Goal: Task Accomplishment & Management: Complete application form

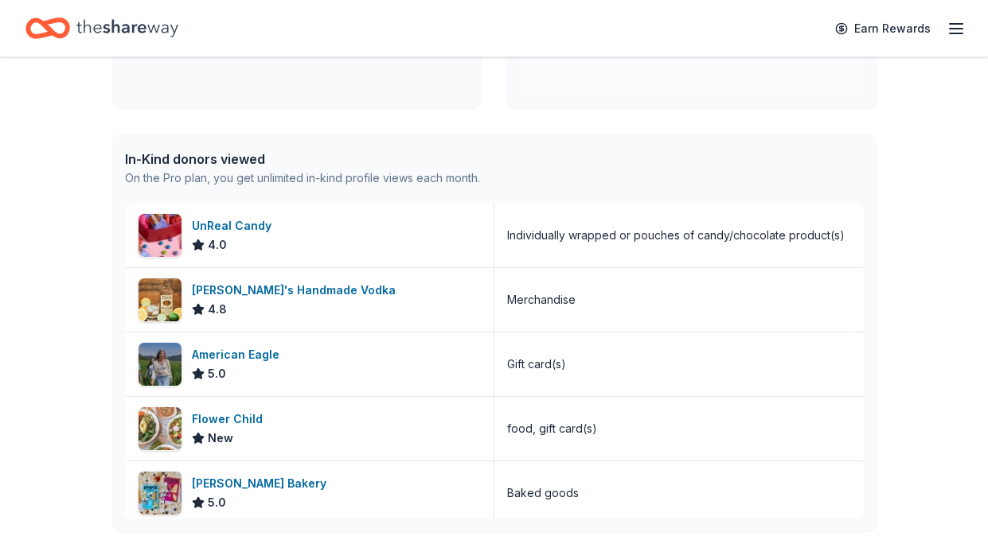
scroll to position [589, 0]
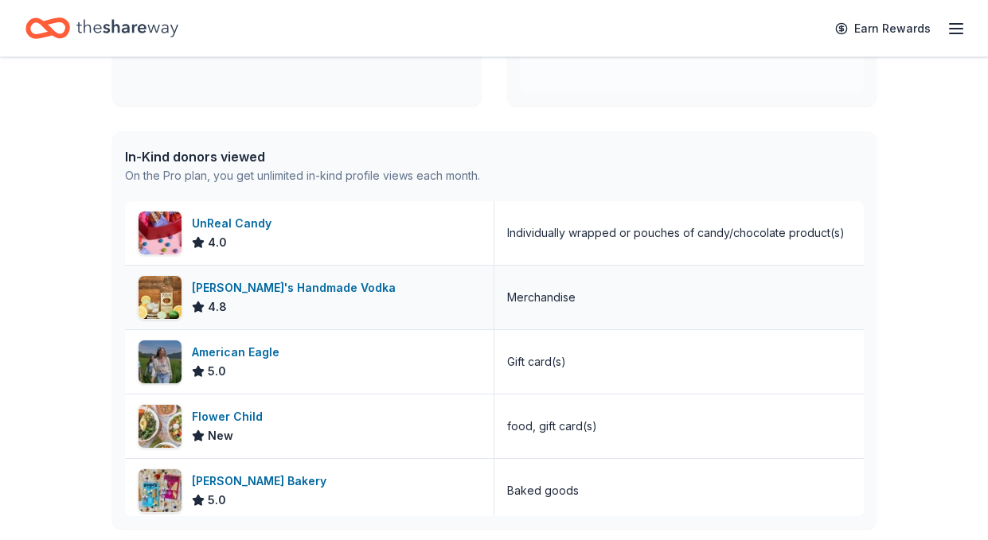
click at [308, 287] on div "[PERSON_NAME]'s Handmade Vodka" at bounding box center [297, 288] width 210 height 19
click at [265, 226] on div "UnReal Candy" at bounding box center [235, 223] width 86 height 19
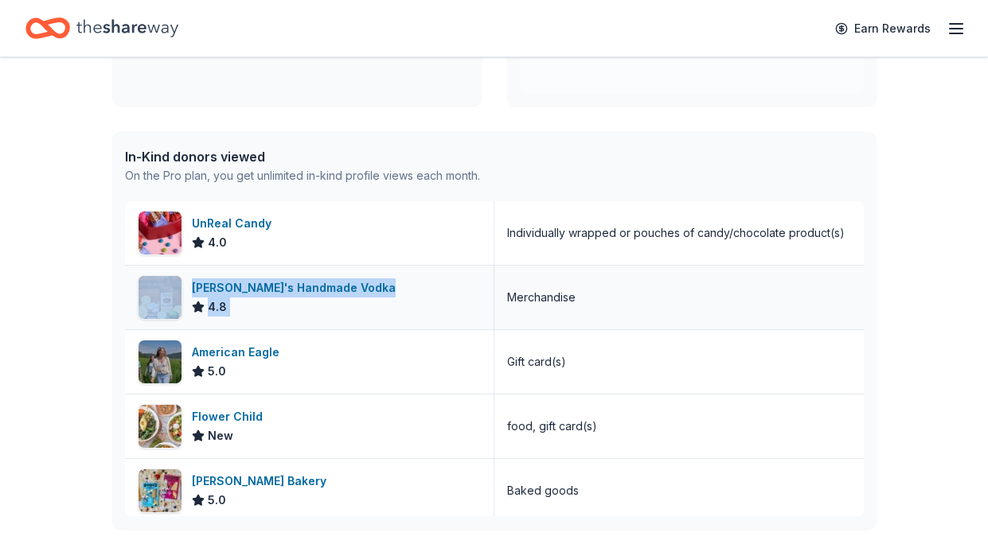
drag, startPoint x: 851, startPoint y: 236, endPoint x: 851, endPoint y: 265, distance: 28.7
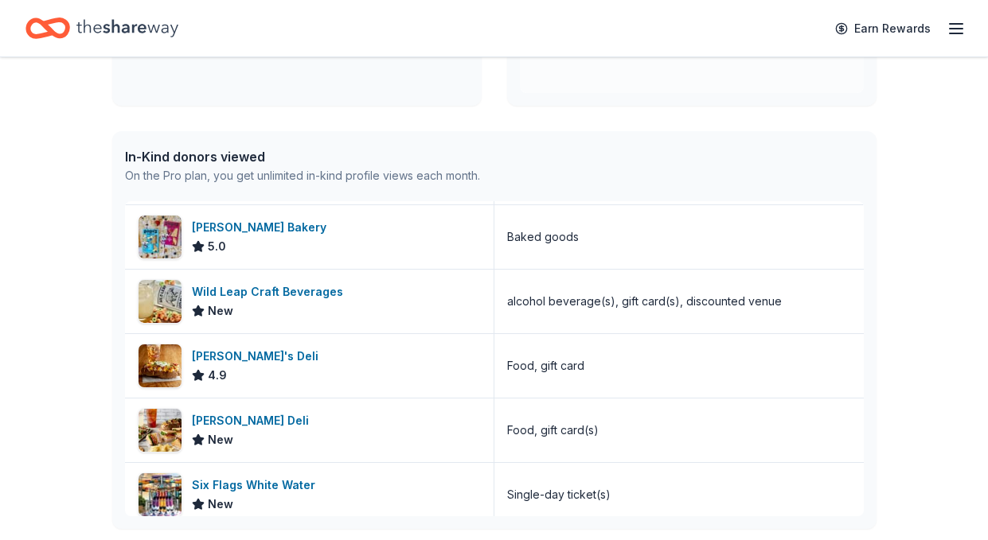
scroll to position [256, 0]
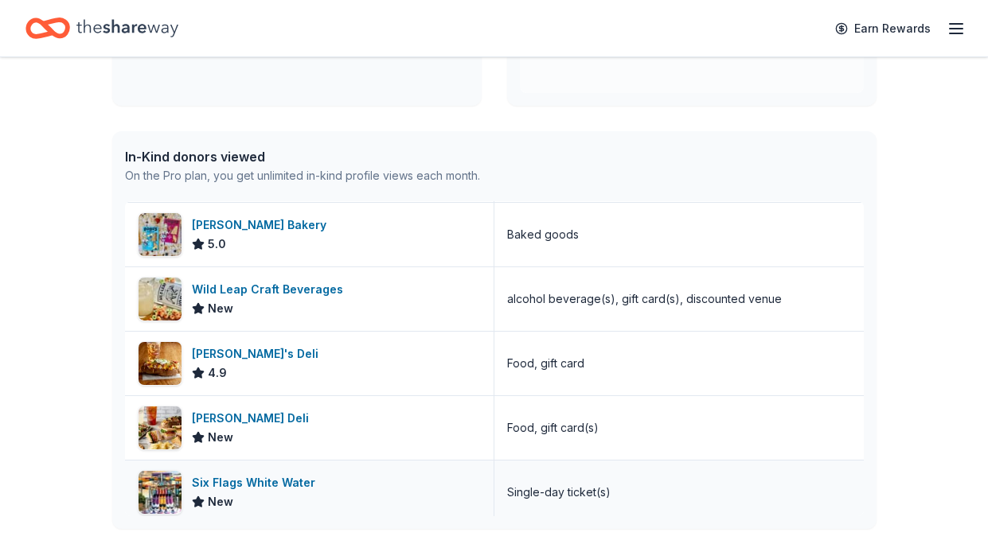
click at [287, 486] on div "Six Flags White Water" at bounding box center [257, 483] width 130 height 19
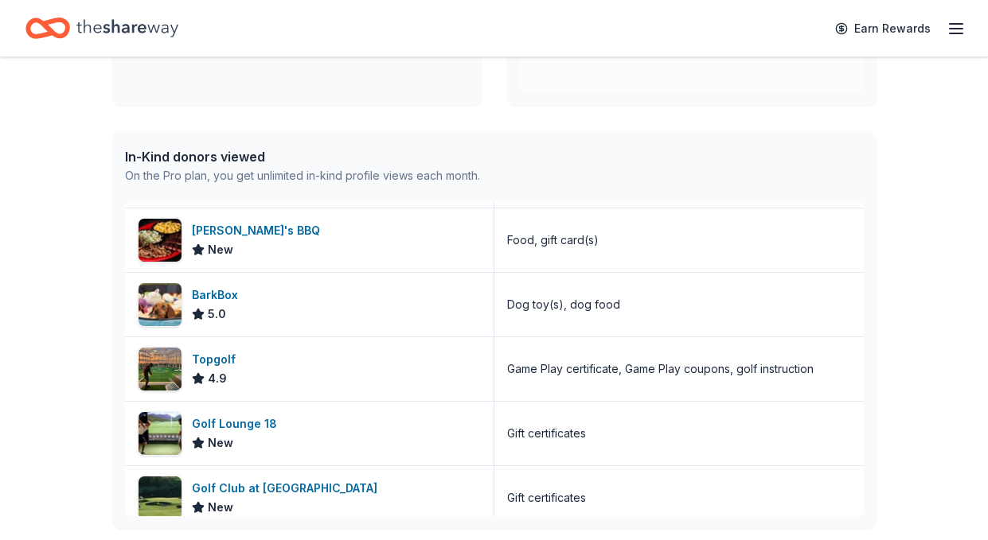
scroll to position [651, 0]
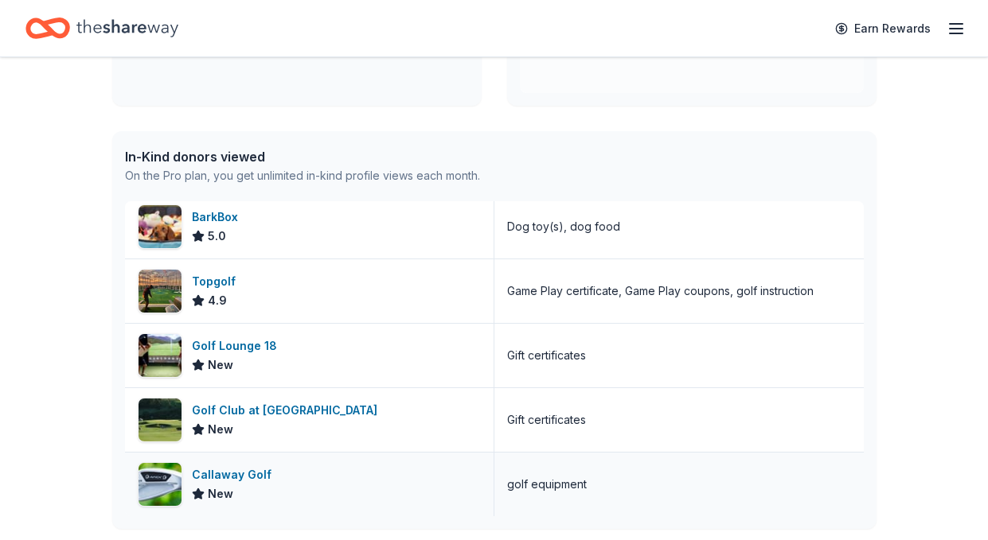
click at [230, 472] on div "Callaway Golf" at bounding box center [235, 475] width 86 height 19
click at [213, 279] on div "Topgolf" at bounding box center [217, 281] width 50 height 19
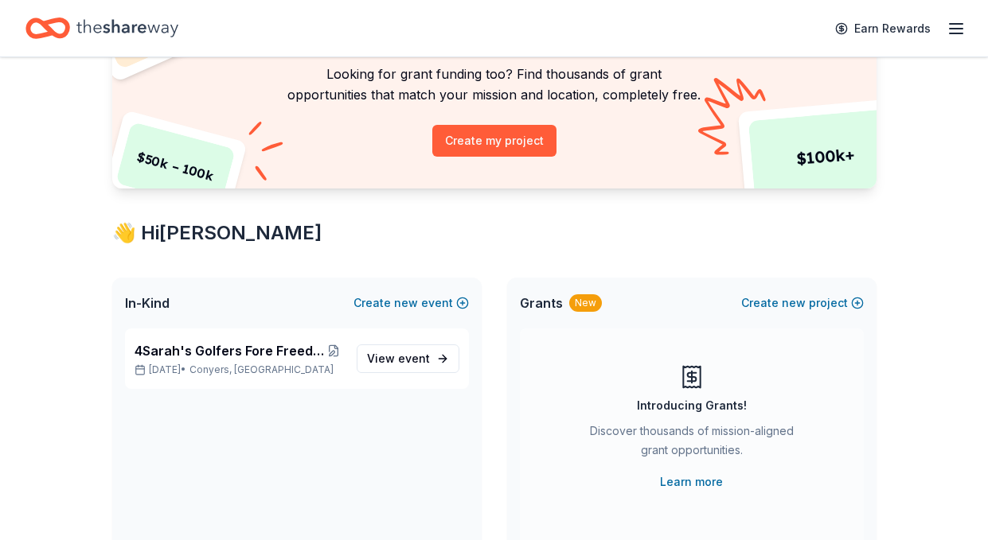
scroll to position [0, 0]
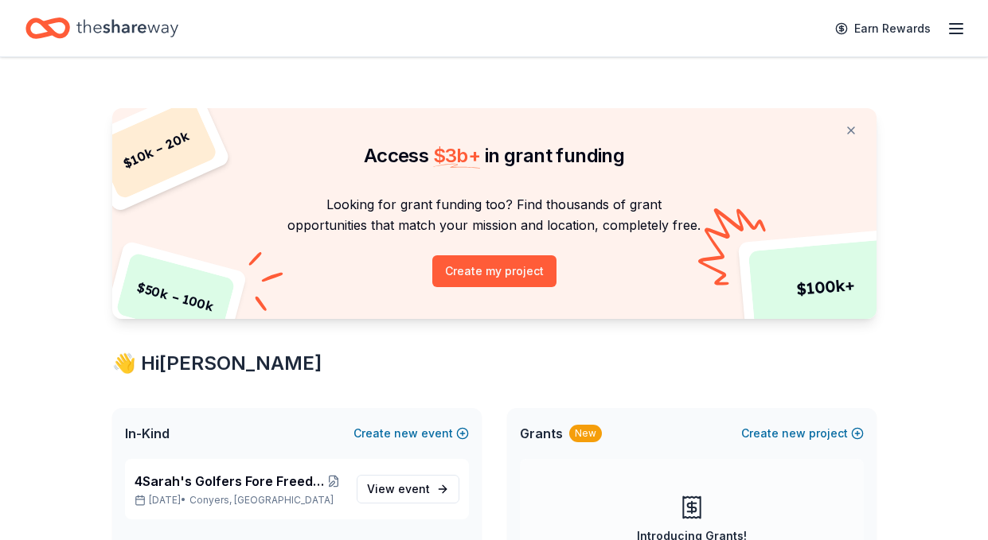
click at [963, 21] on icon "button" at bounding box center [955, 28] width 19 height 19
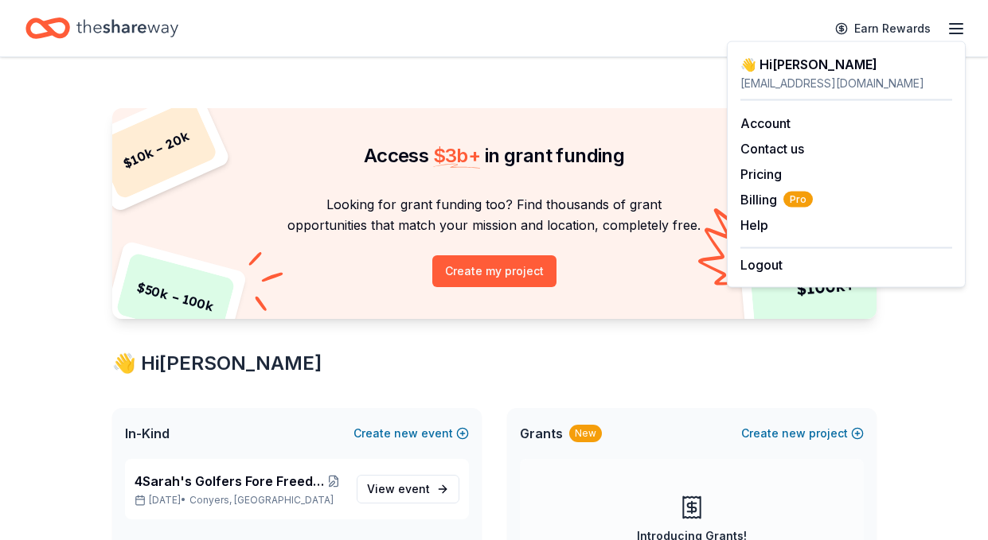
click at [87, 35] on icon "Home" at bounding box center [127, 28] width 102 height 33
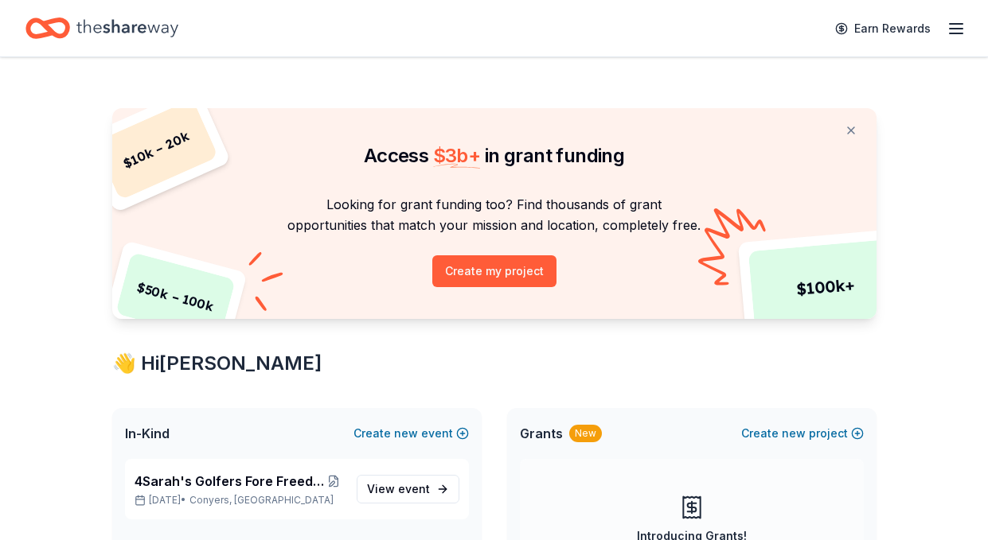
click at [100, 21] on icon "Home" at bounding box center [127, 28] width 102 height 33
click at [123, 28] on icon "Home" at bounding box center [127, 28] width 102 height 33
click at [119, 21] on icon "Home" at bounding box center [127, 28] width 102 height 33
click at [573, 172] on div "Access $ 3b + in grant funding" at bounding box center [494, 141] width 764 height 67
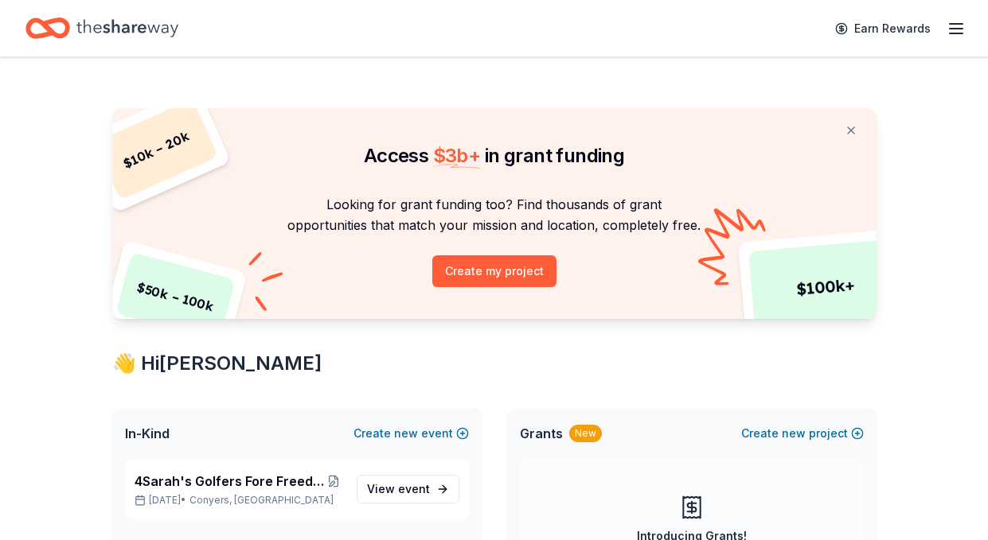
click at [951, 24] on line "button" at bounding box center [956, 24] width 13 height 0
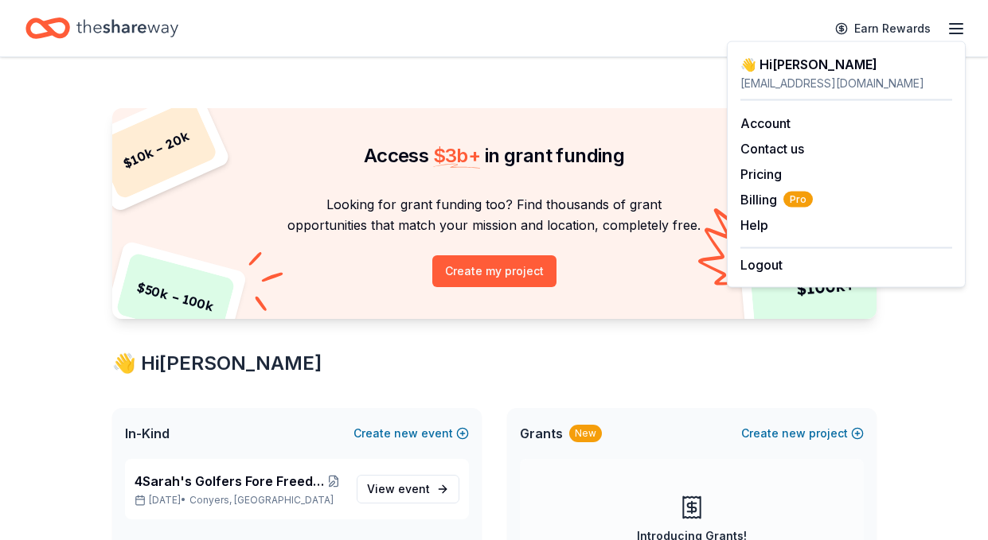
click at [810, 70] on div "👋 Hi Kasey" at bounding box center [846, 64] width 212 height 19
click at [56, 29] on icon "Home" at bounding box center [47, 28] width 45 height 37
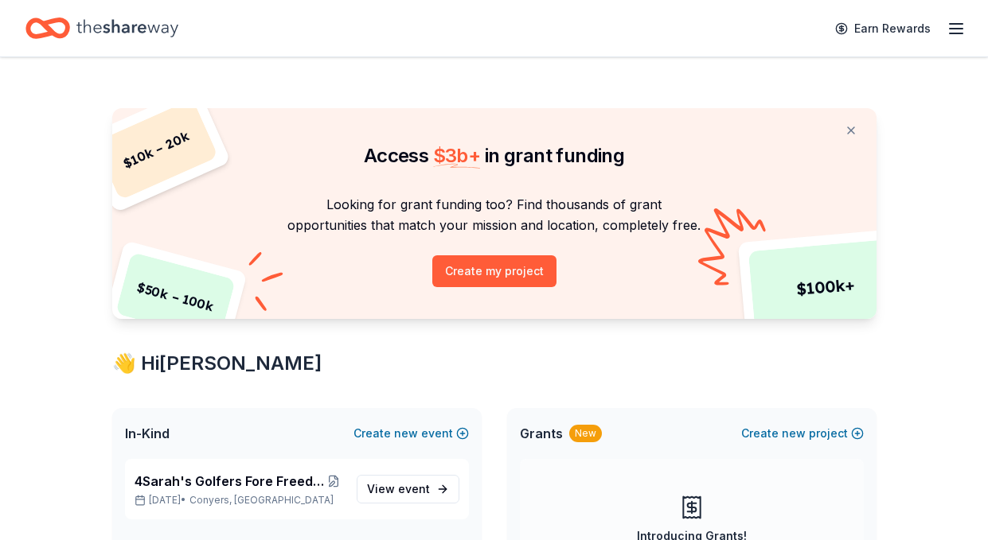
click at [56, 29] on icon "Home" at bounding box center [47, 28] width 45 height 37
click at [126, 25] on icon "Home" at bounding box center [127, 28] width 102 height 18
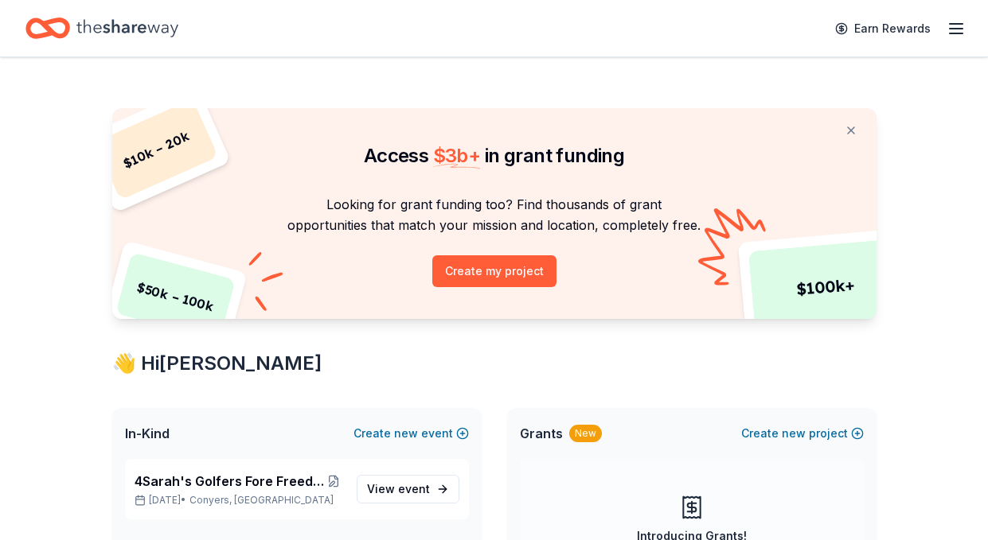
click at [126, 25] on icon "Home" at bounding box center [127, 28] width 102 height 18
click at [852, 131] on button at bounding box center [851, 131] width 38 height 32
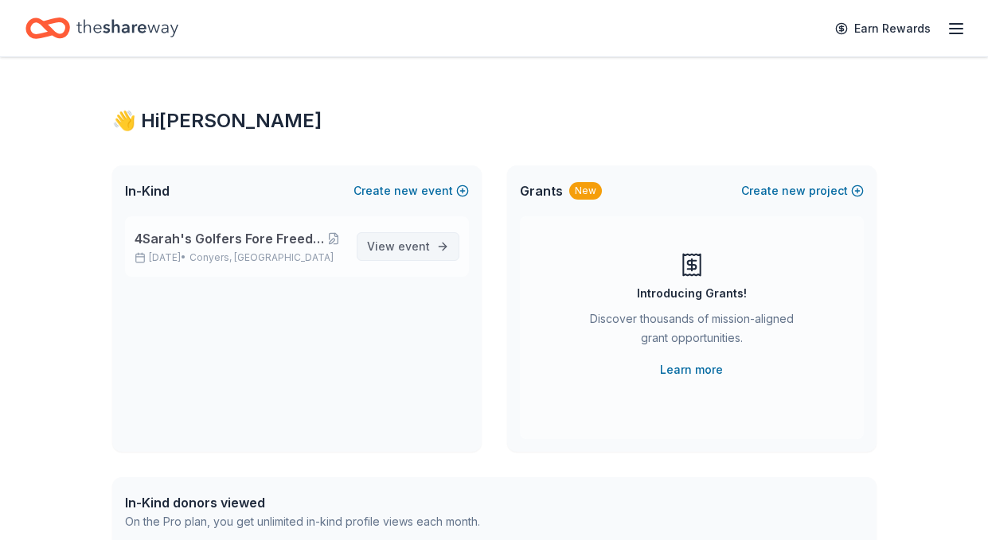
click at [437, 244] on link "View event" at bounding box center [408, 246] width 103 height 29
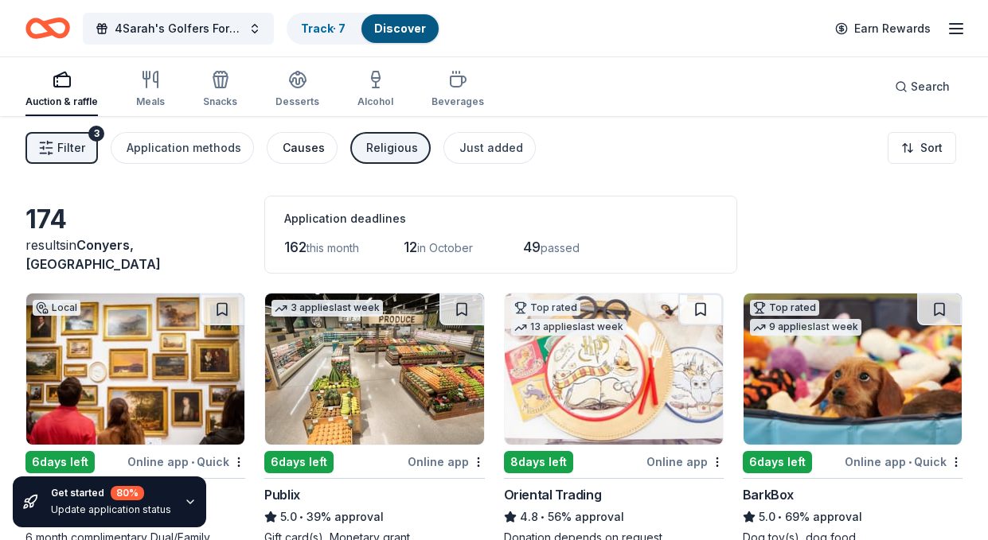
click at [289, 141] on div "Causes" at bounding box center [304, 147] width 42 height 19
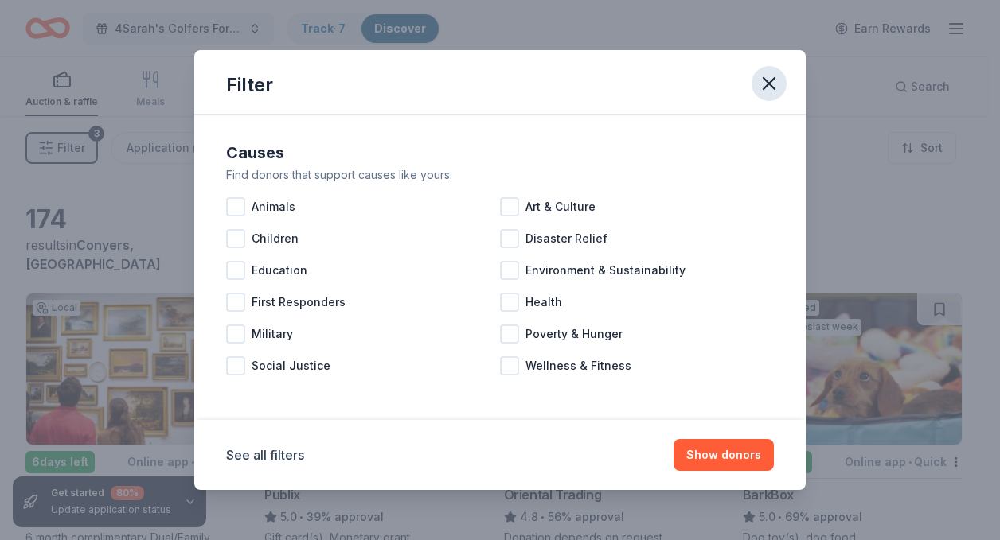
click at [770, 87] on icon "button" at bounding box center [769, 83] width 22 height 22
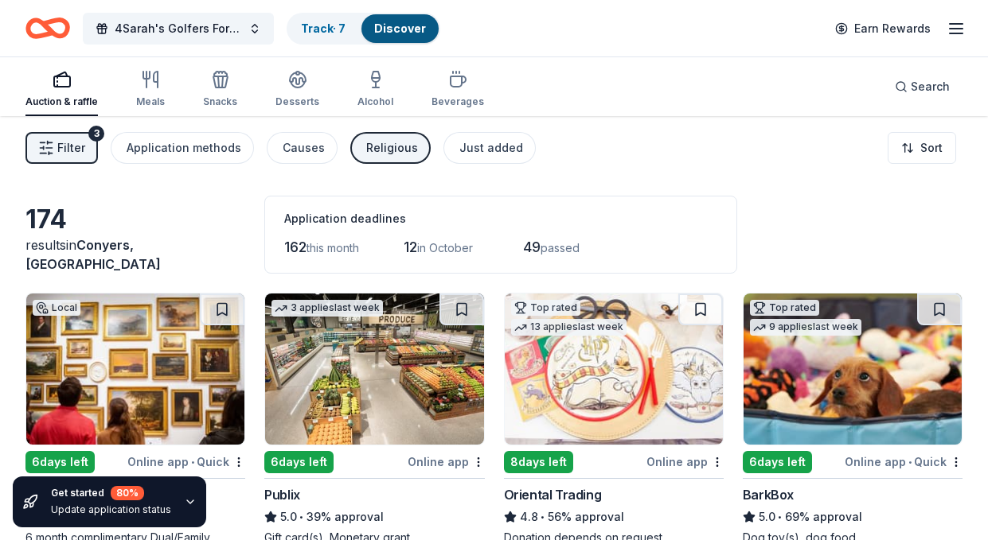
click at [72, 95] on div "Auction & raffle" at bounding box center [61, 89] width 72 height 38
click at [913, 93] on span "Search" at bounding box center [930, 86] width 39 height 19
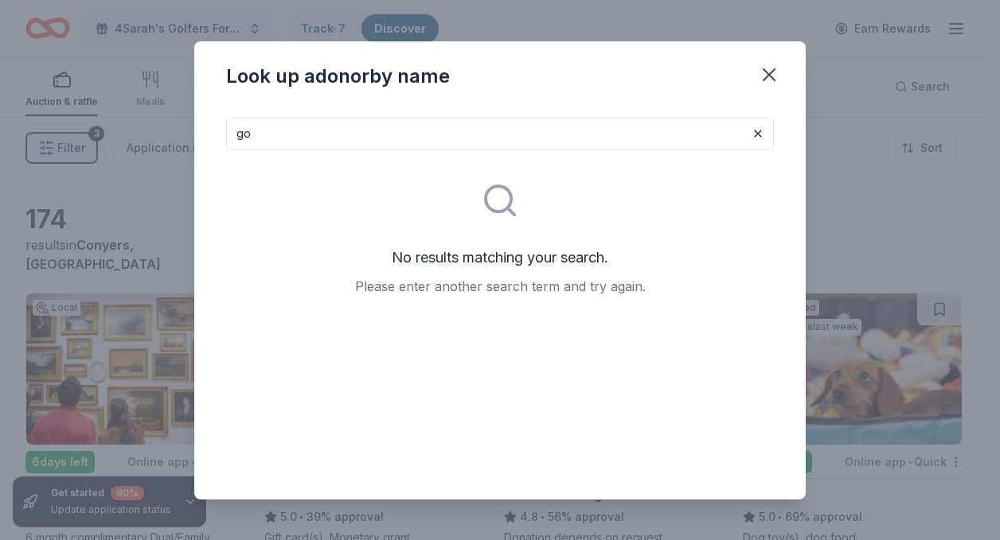
type input "g"
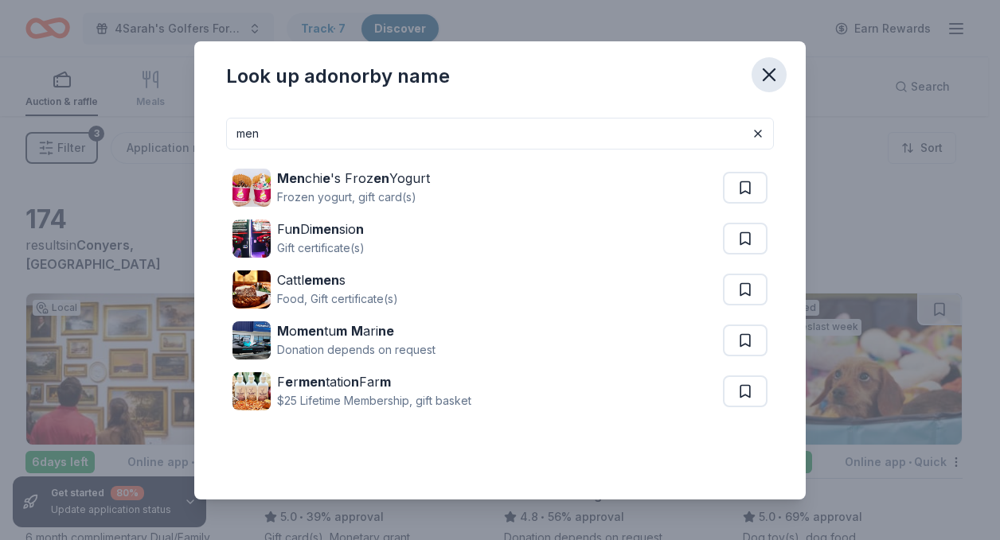
type input "men"
click at [772, 70] on icon "button" at bounding box center [768, 74] width 11 height 11
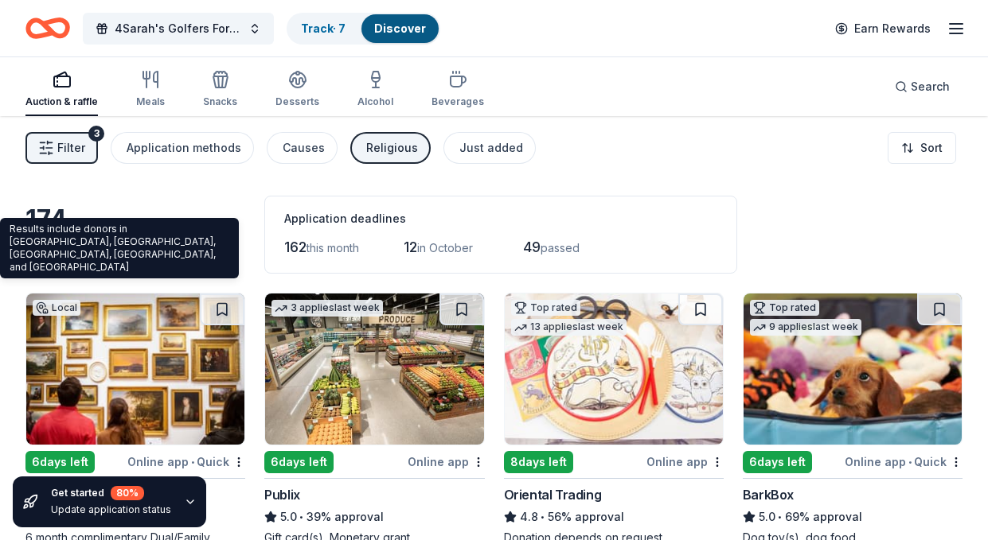
click at [120, 261] on span "Conyers, GA" at bounding box center [92, 254] width 135 height 35
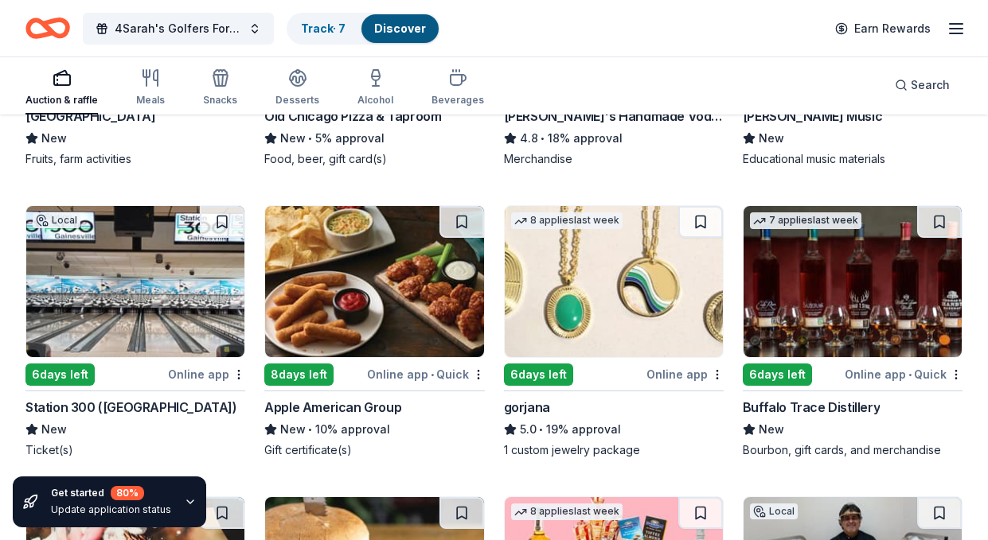
scroll to position [2838, 0]
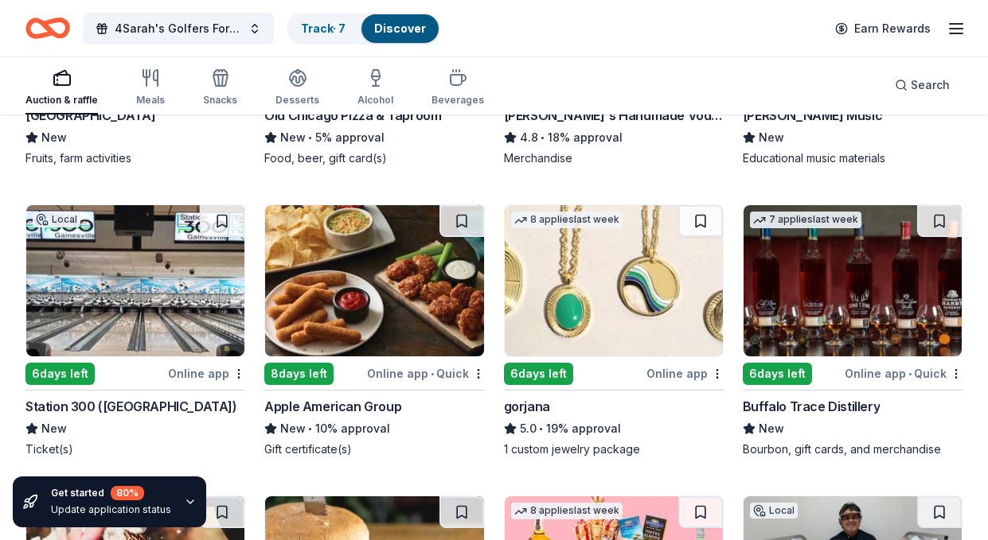
click at [554, 372] on div "6 days left" at bounding box center [538, 374] width 69 height 22
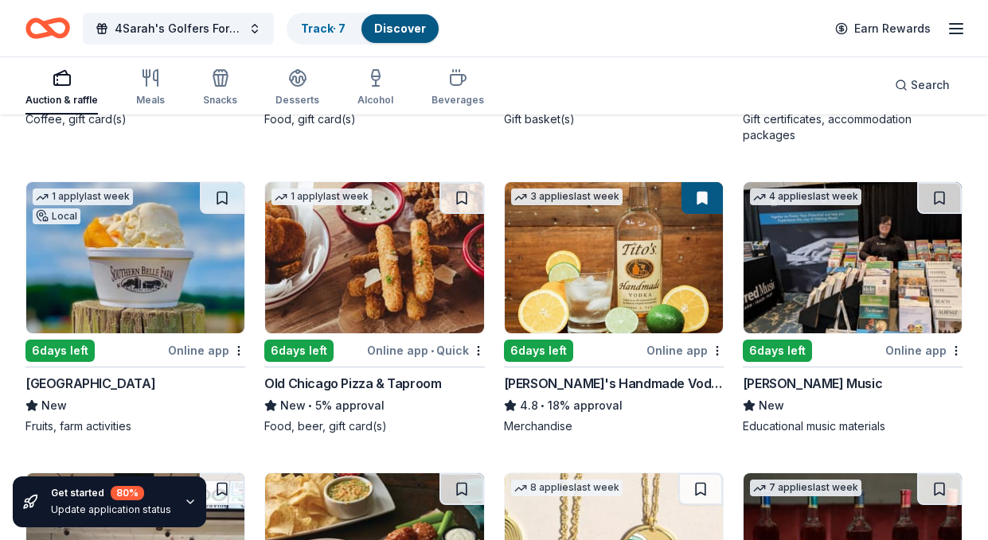
scroll to position [2409, 0]
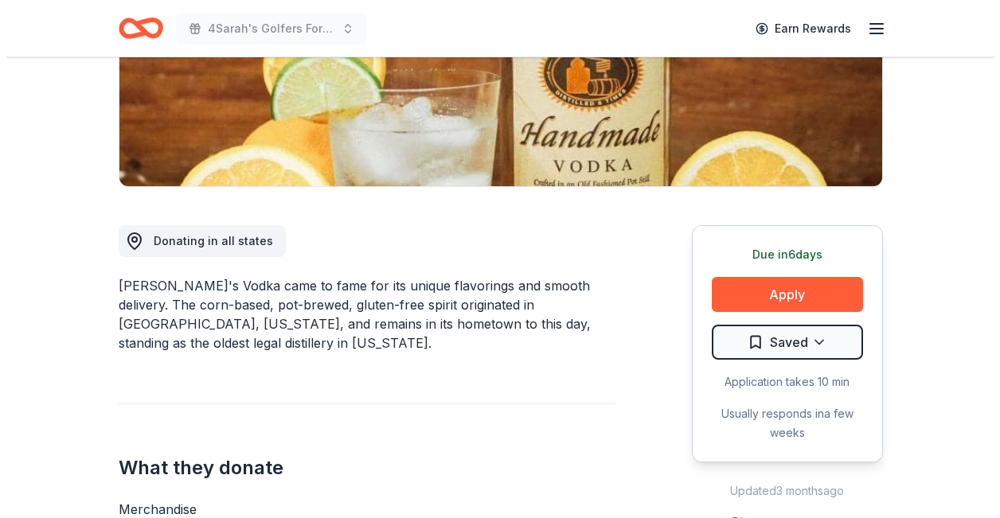
scroll to position [301, 0]
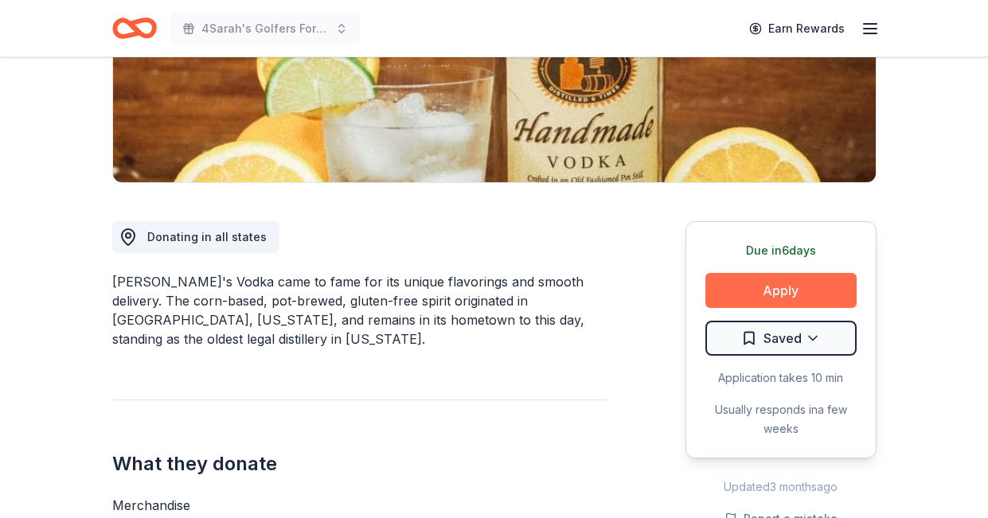
click at [817, 297] on button "Apply" at bounding box center [780, 290] width 151 height 35
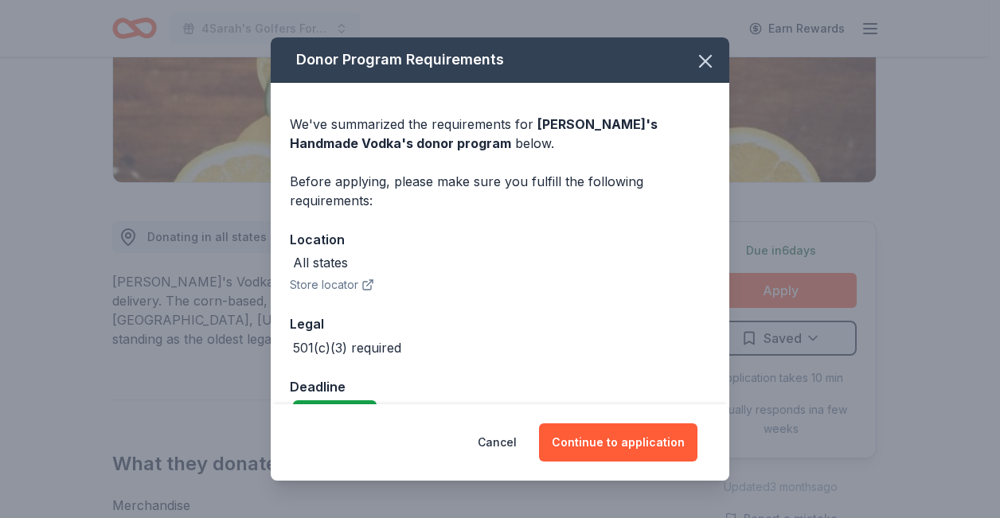
scroll to position [37, 0]
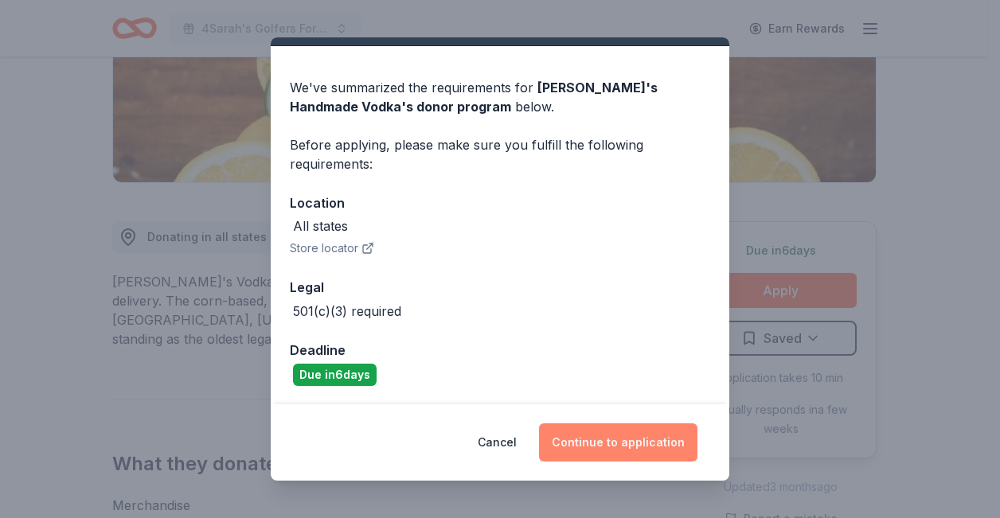
click at [660, 442] on button "Continue to application" at bounding box center [618, 442] width 158 height 38
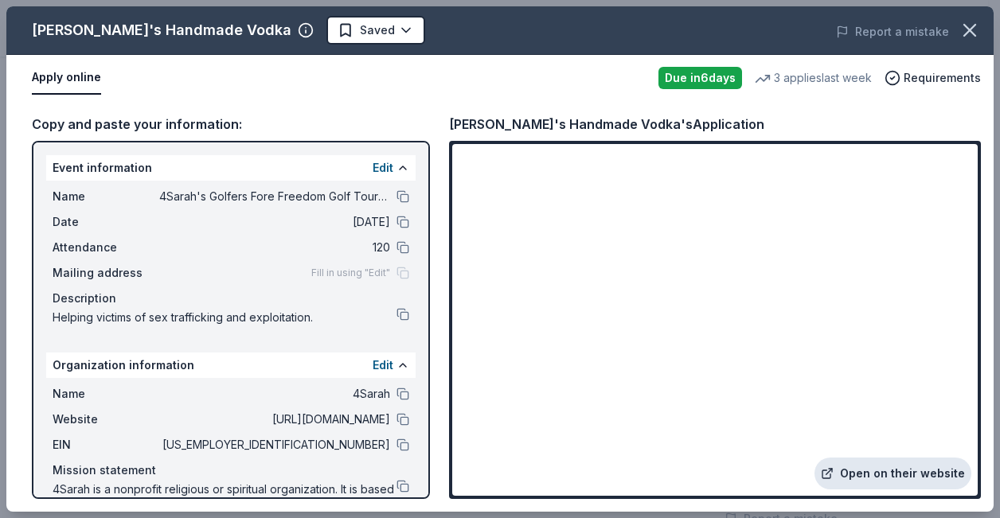
scroll to position [445, 0]
click at [862, 466] on link "Open on their website" at bounding box center [892, 474] width 157 height 32
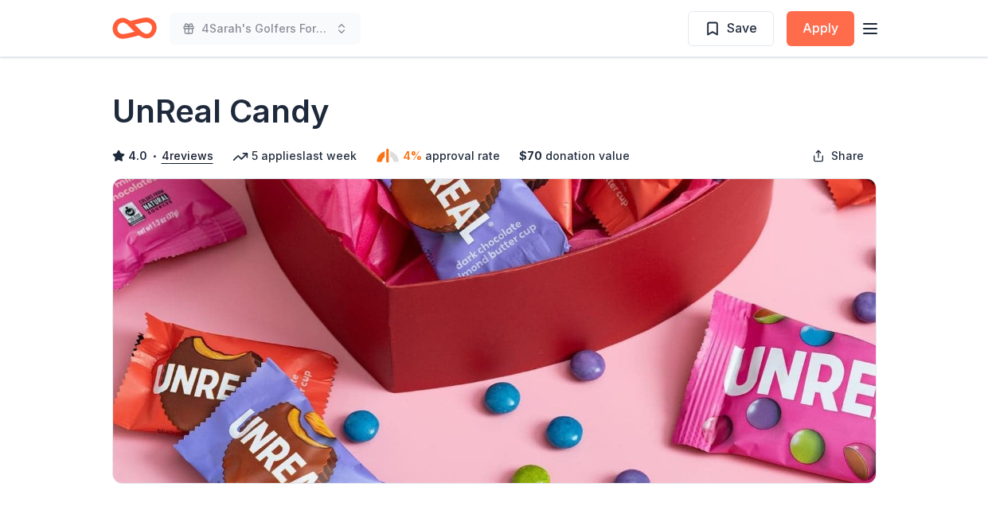
click at [821, 29] on button "Apply" at bounding box center [820, 28] width 68 height 35
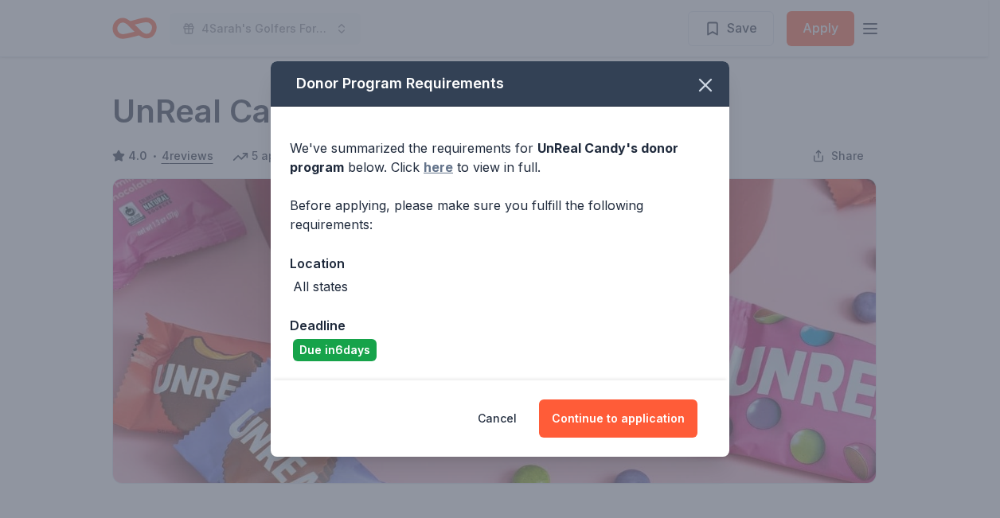
click at [444, 169] on link "here" at bounding box center [437, 167] width 29 height 19
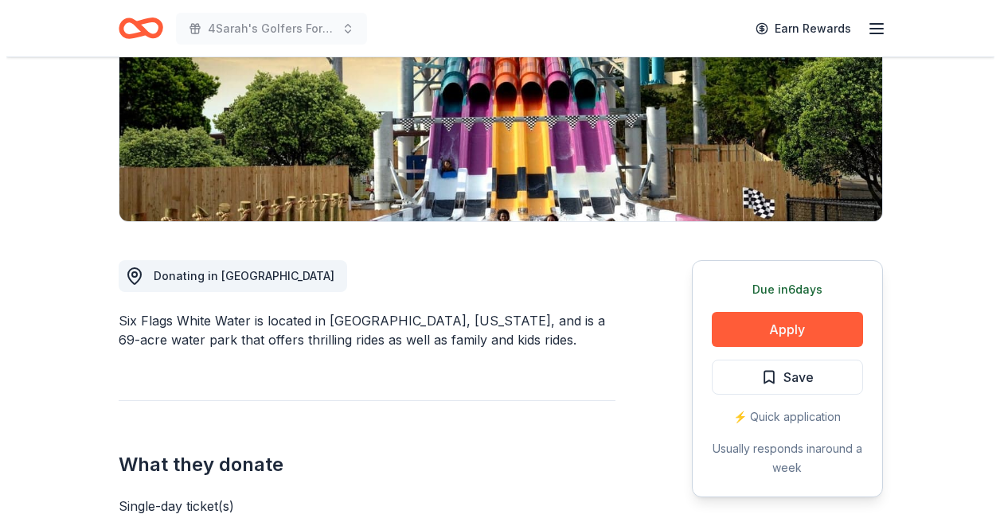
scroll to position [283, 0]
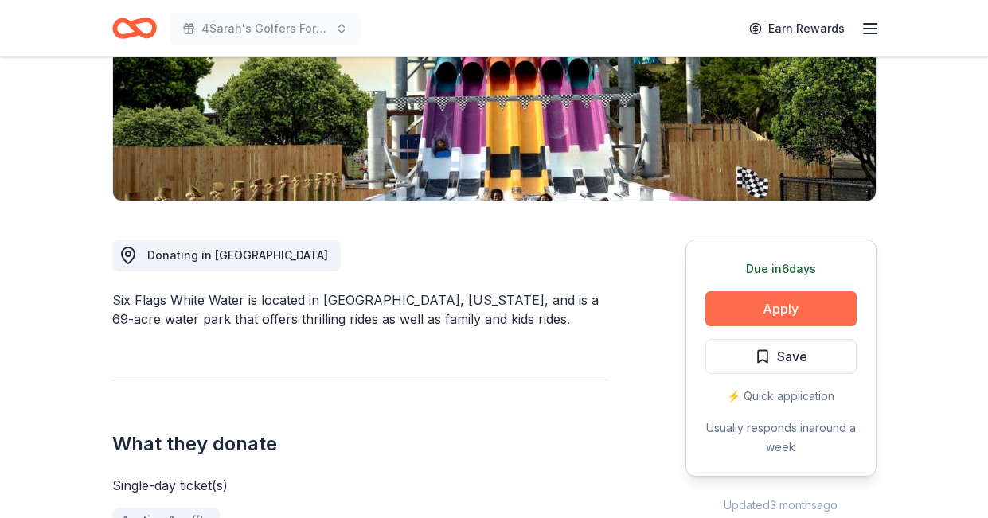
click at [786, 309] on button "Apply" at bounding box center [780, 308] width 151 height 35
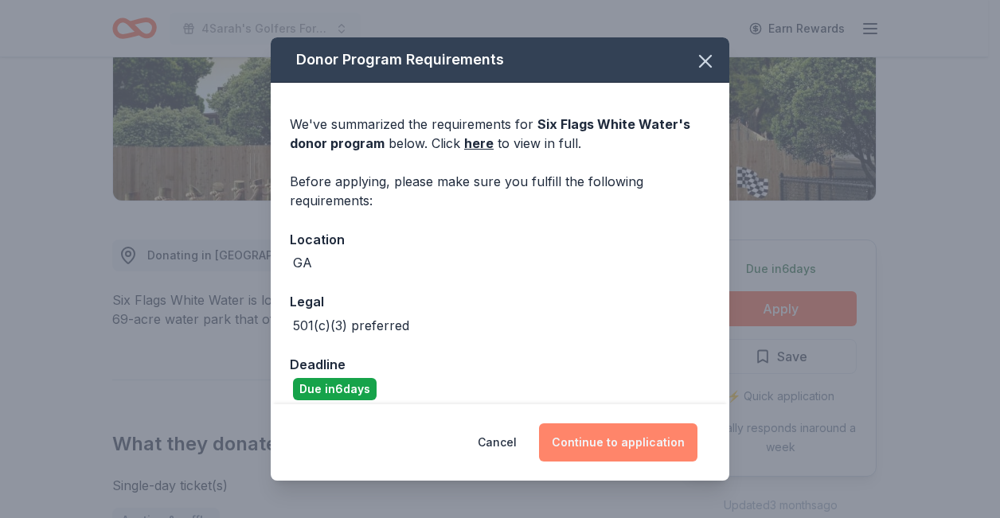
click at [611, 444] on button "Continue to application" at bounding box center [618, 442] width 158 height 38
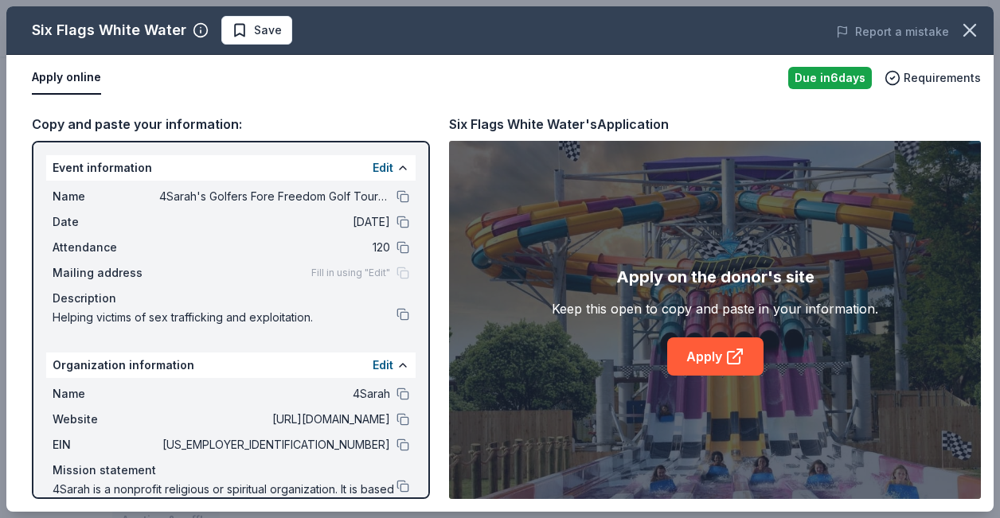
drag, startPoint x: 993, startPoint y: 208, endPoint x: 993, endPoint y: 336, distance: 128.1
click at [987, 336] on div "Six Flags White Water Save Report a mistake Apply online Due in 6 days Requirem…" at bounding box center [500, 259] width 1000 height 518
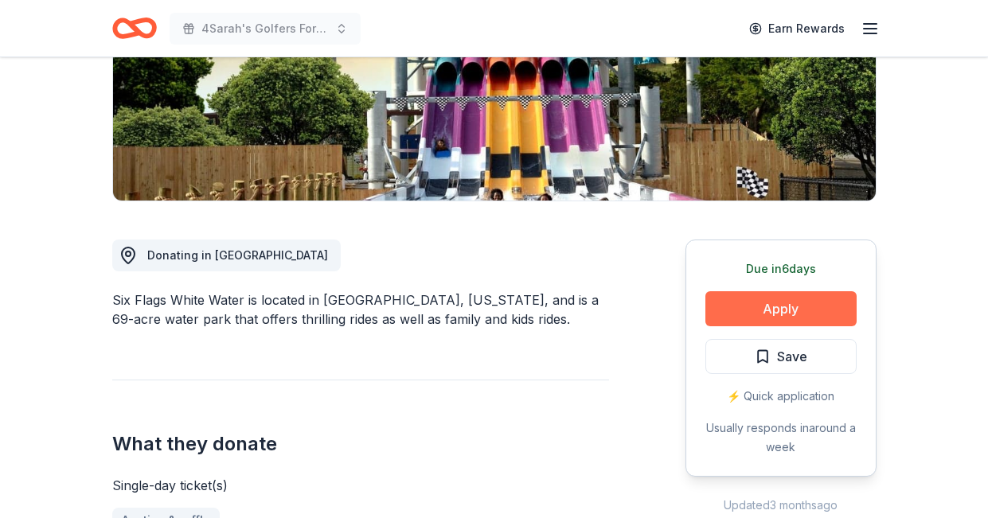
click at [771, 302] on button "Apply" at bounding box center [780, 308] width 151 height 35
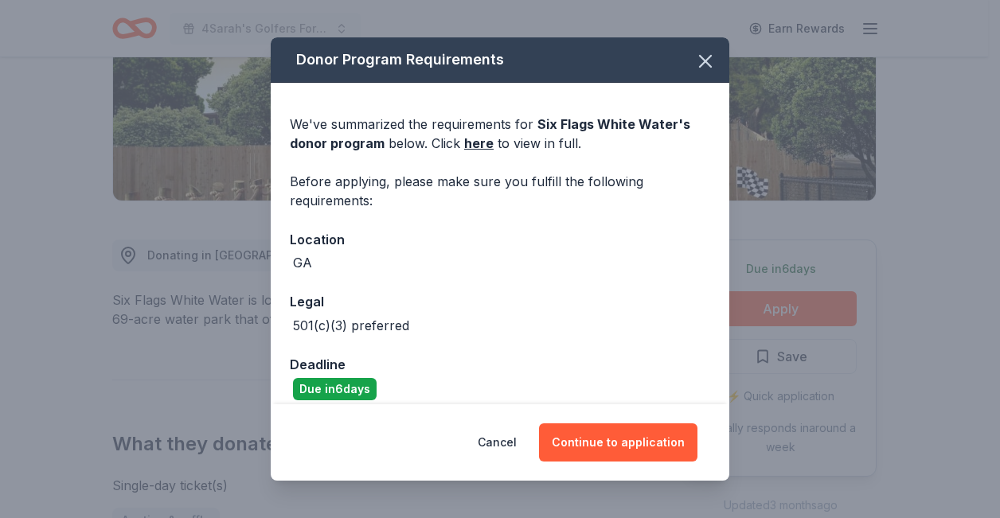
scroll to position [14, 0]
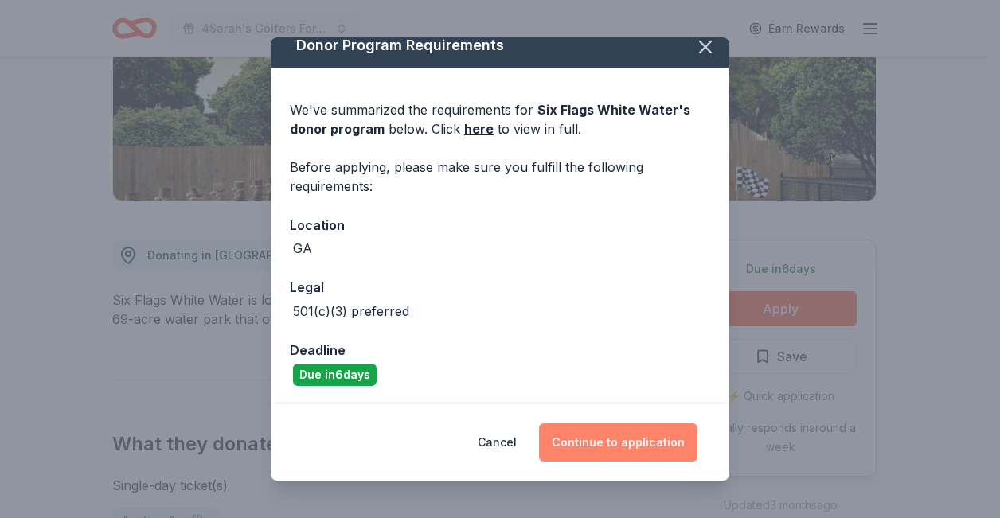
click at [644, 443] on button "Continue to application" at bounding box center [618, 442] width 158 height 38
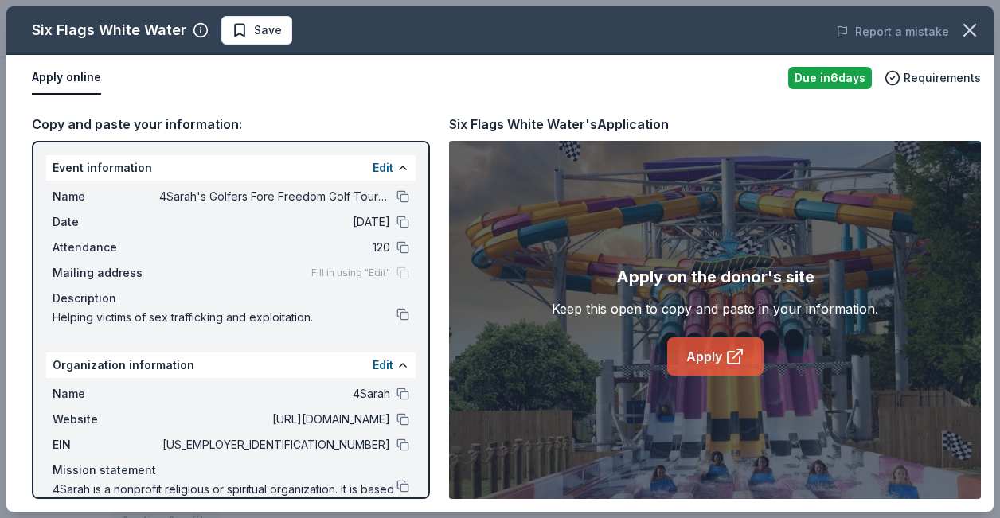
click at [715, 349] on link "Apply" at bounding box center [715, 356] width 96 height 38
drag, startPoint x: 993, startPoint y: 159, endPoint x: 997, endPoint y: 289, distance: 129.8
click at [987, 290] on div "Six Flags White Water Save Report a mistake Apply online Due in 6 days Requirem…" at bounding box center [500, 259] width 1000 height 518
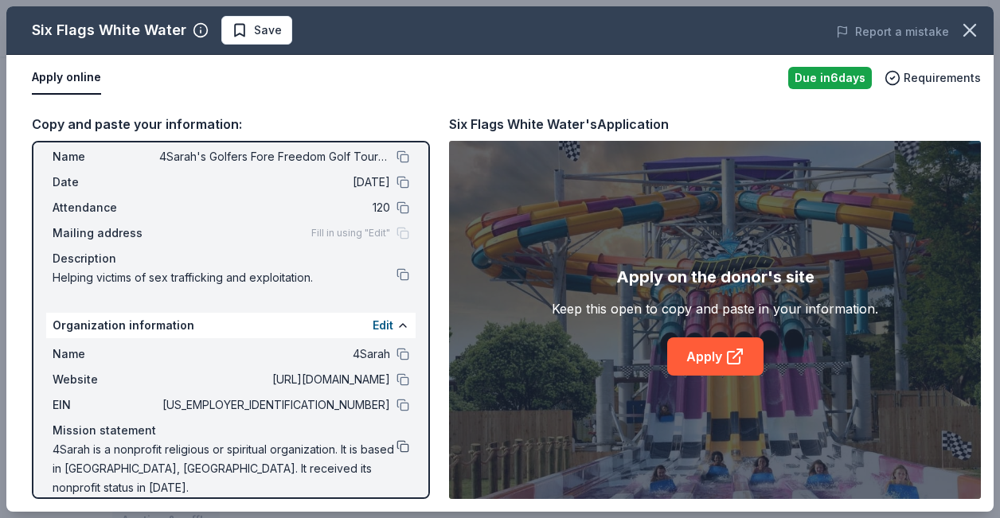
click at [396, 447] on button at bounding box center [402, 446] width 13 height 13
click at [55, 79] on button "Apply online" at bounding box center [66, 77] width 69 height 33
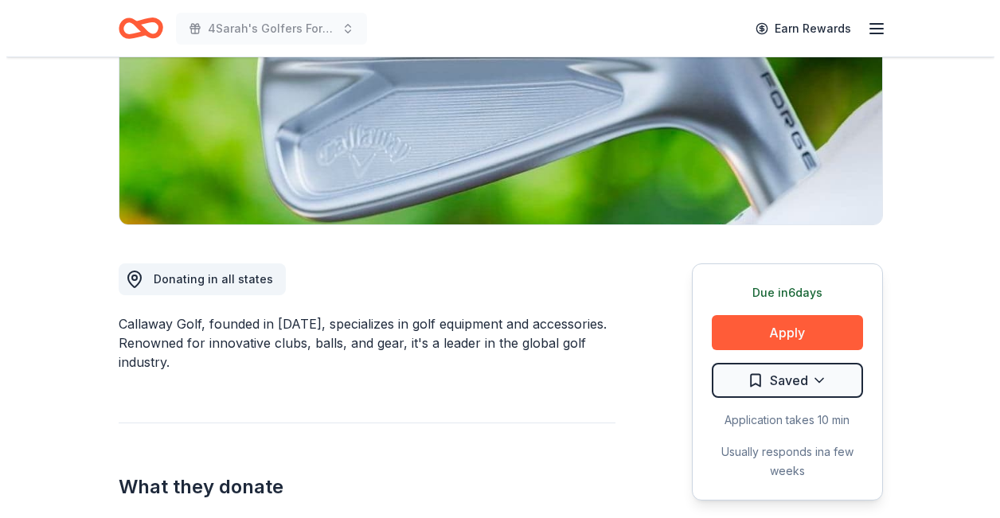
scroll to position [267, 0]
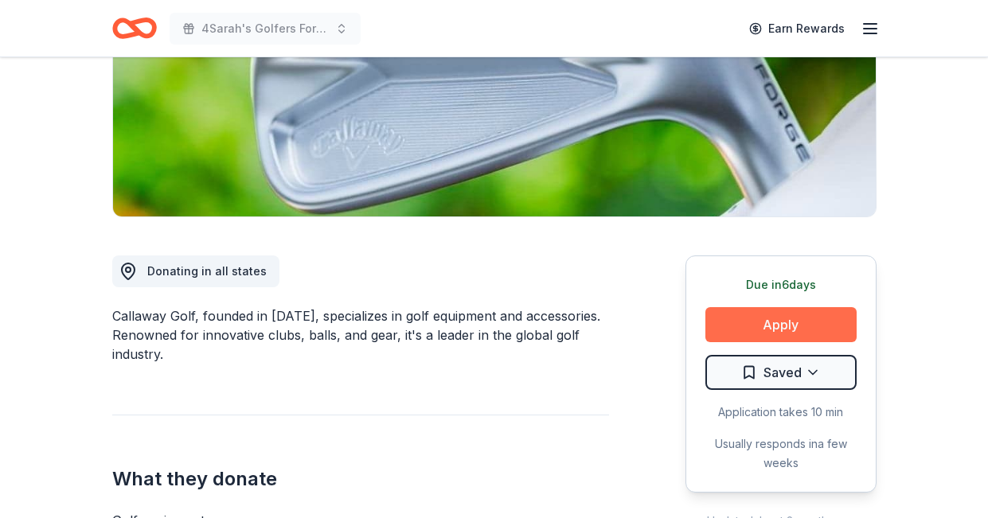
click at [792, 324] on button "Apply" at bounding box center [780, 324] width 151 height 35
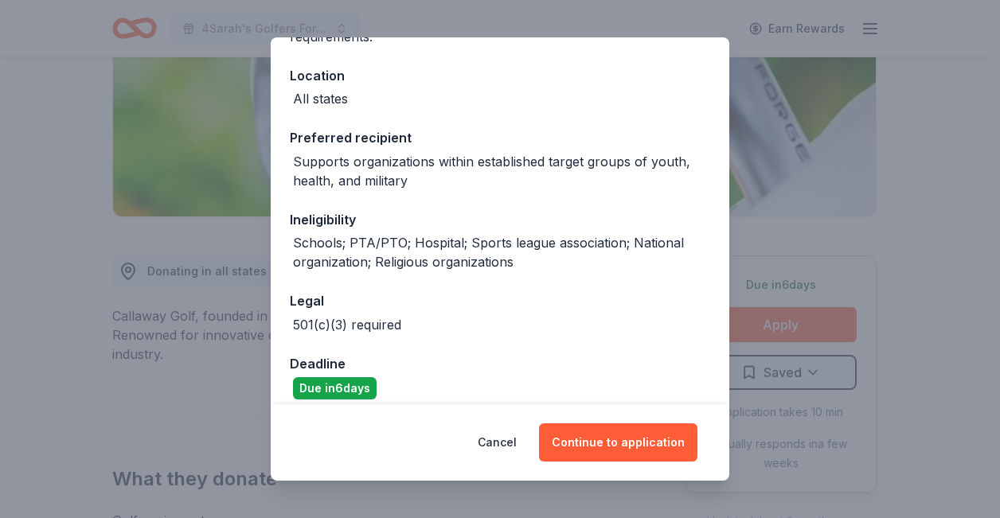
scroll to position [177, 0]
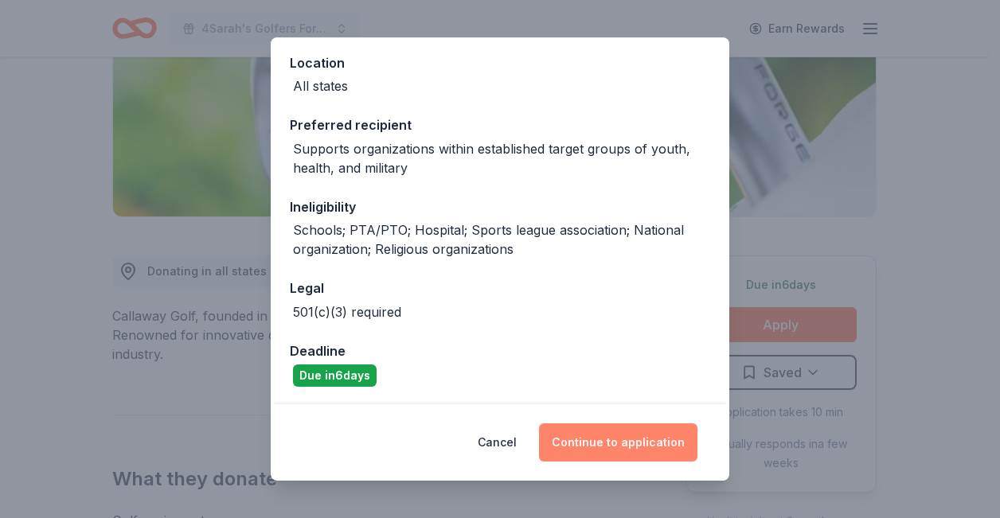
click at [629, 451] on button "Continue to application" at bounding box center [618, 442] width 158 height 38
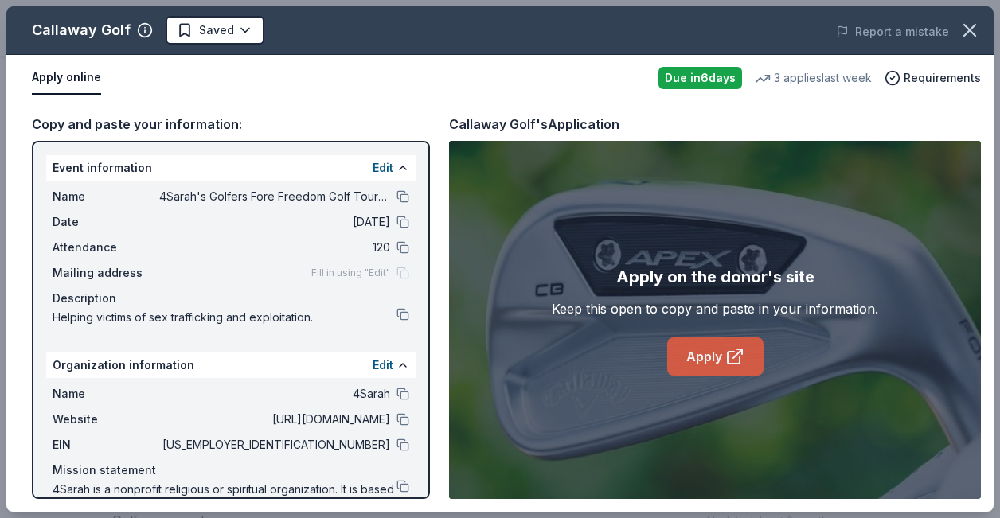
click at [730, 364] on icon at bounding box center [733, 358] width 12 height 12
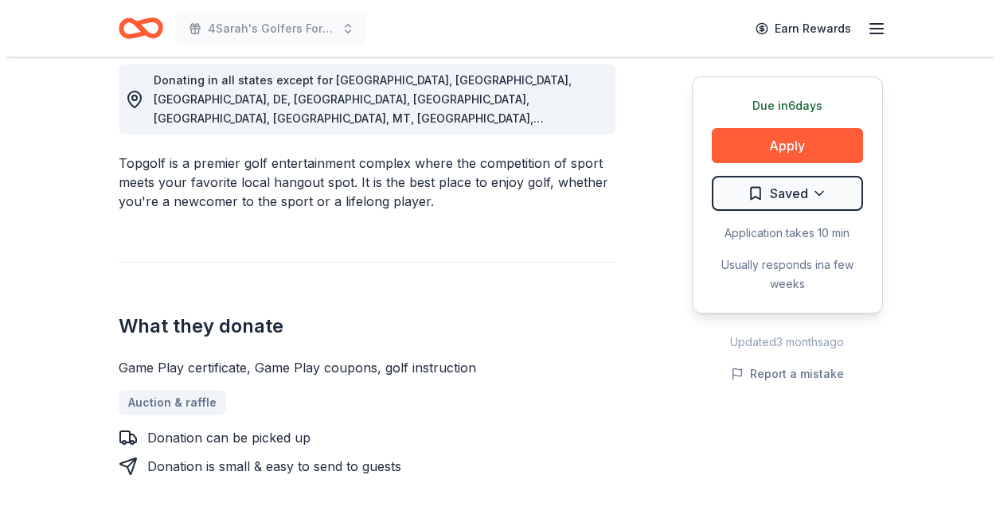
scroll to position [395, 0]
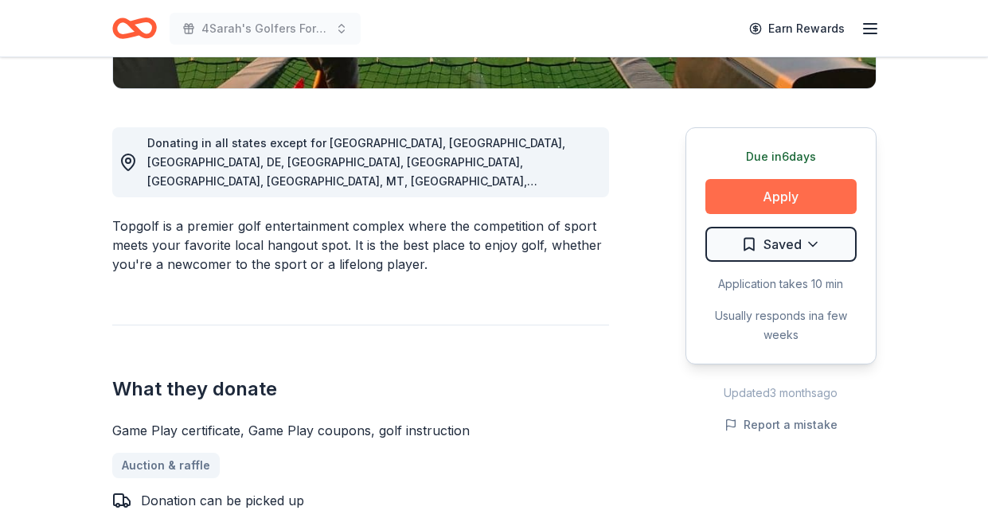
click at [793, 195] on button "Apply" at bounding box center [780, 196] width 151 height 35
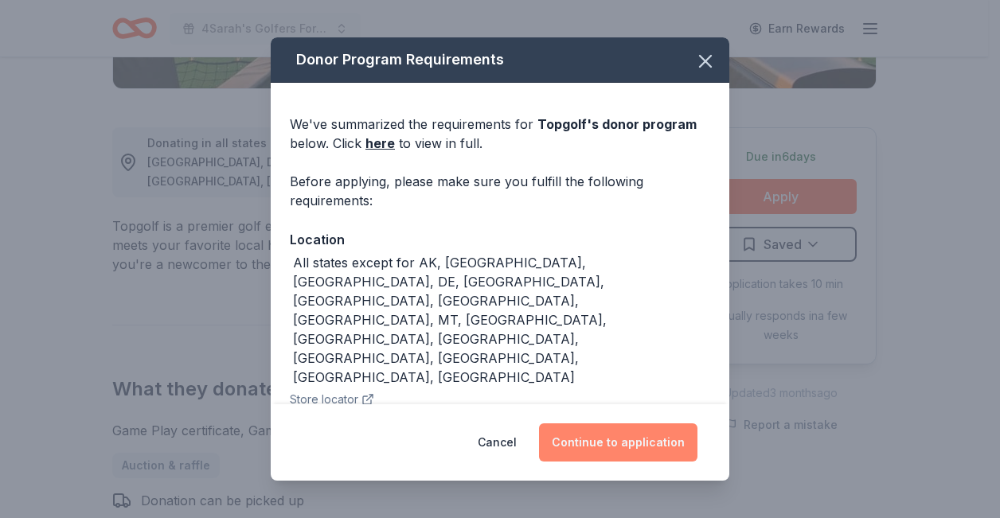
click at [620, 440] on button "Continue to application" at bounding box center [618, 442] width 158 height 38
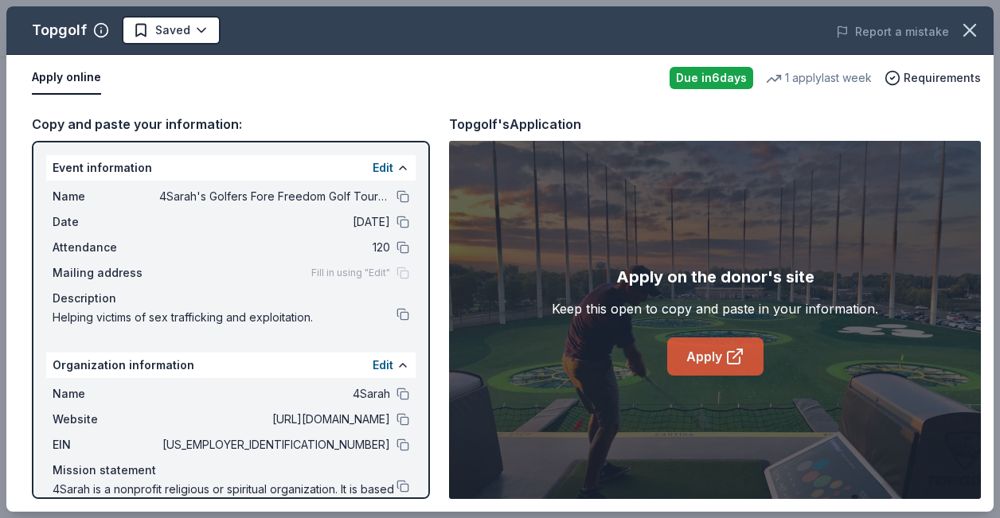
click at [716, 340] on link "Apply" at bounding box center [715, 356] width 96 height 38
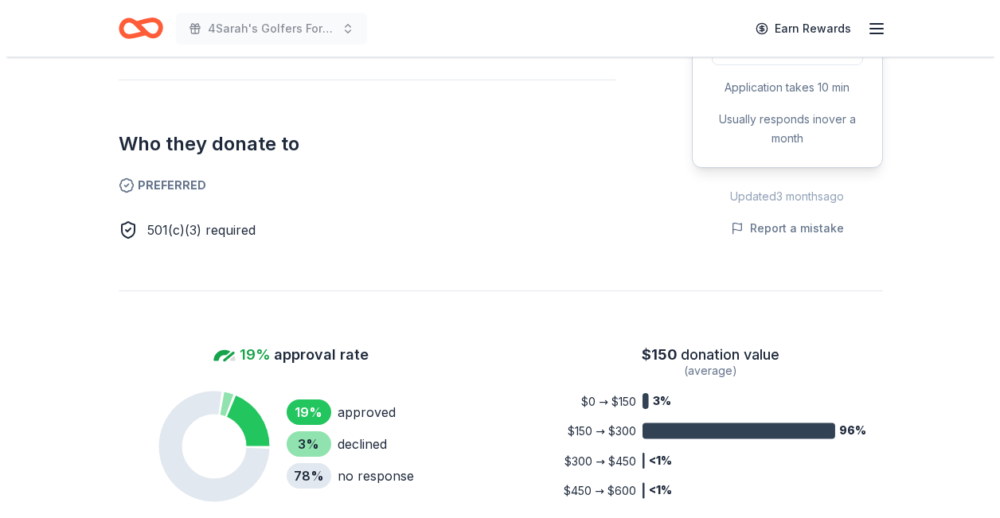
scroll to position [683, 0]
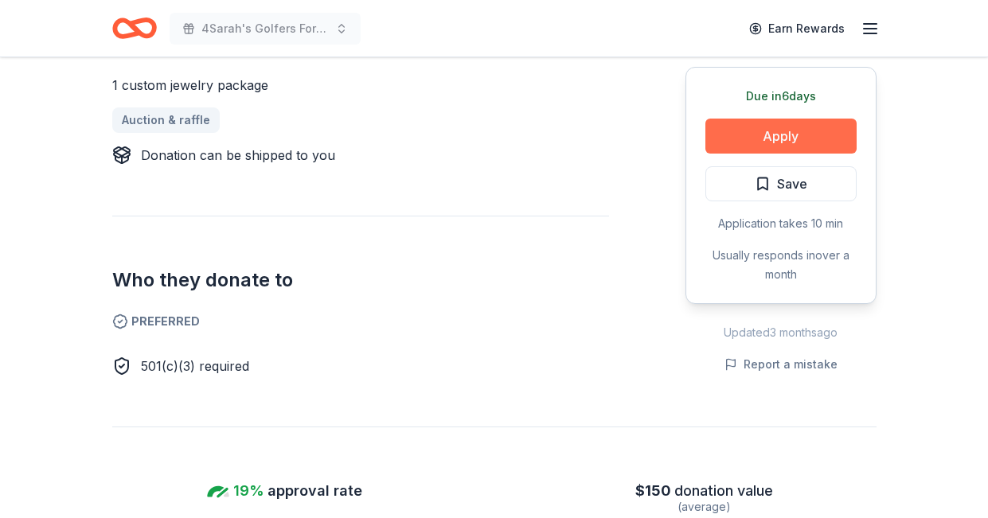
click at [813, 128] on button "Apply" at bounding box center [780, 136] width 151 height 35
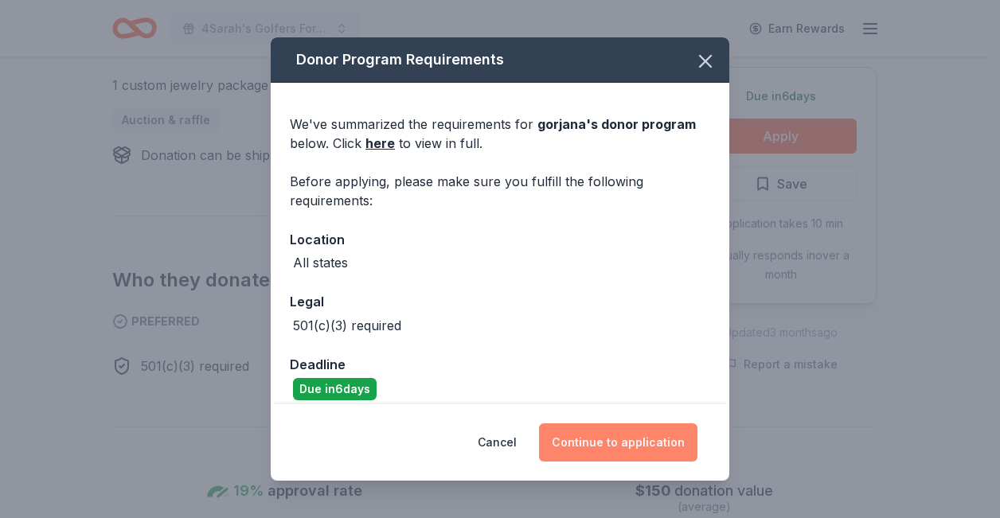
click at [632, 447] on button "Continue to application" at bounding box center [618, 442] width 158 height 38
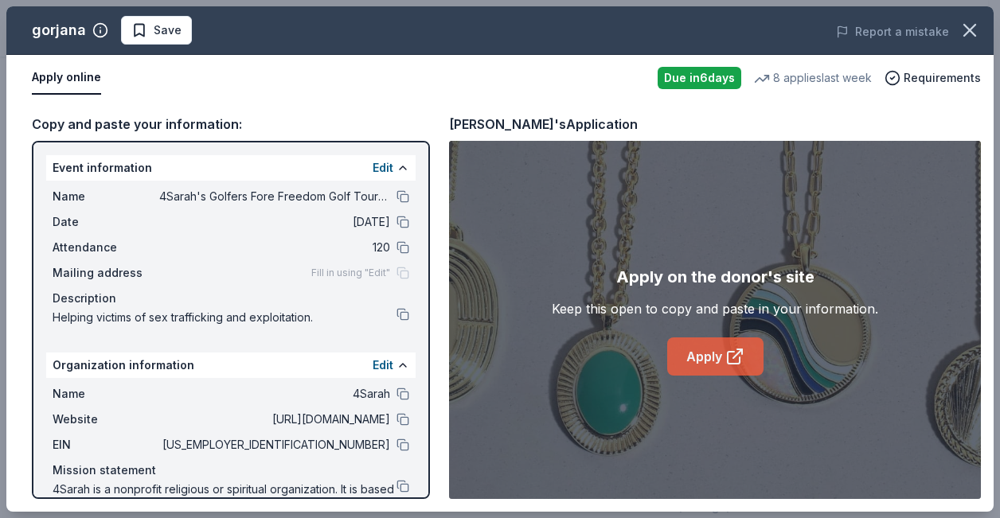
click at [716, 355] on link "Apply" at bounding box center [715, 356] width 96 height 38
